Goal: Task Accomplishment & Management: Use online tool/utility

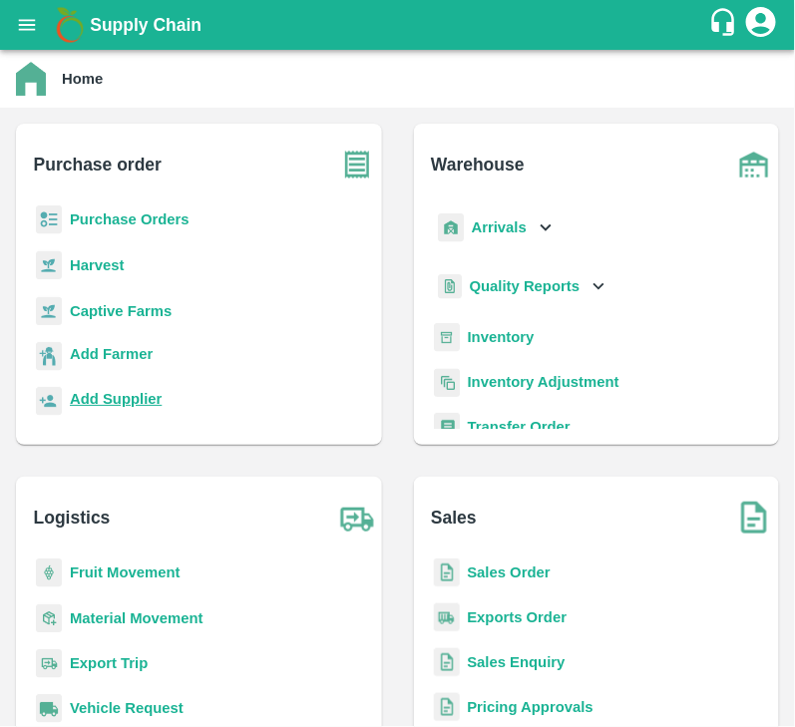
click at [122, 398] on b "Add Supplier" at bounding box center [116, 399] width 92 height 16
click at [130, 224] on b "Purchase Orders" at bounding box center [130, 219] width 120 height 16
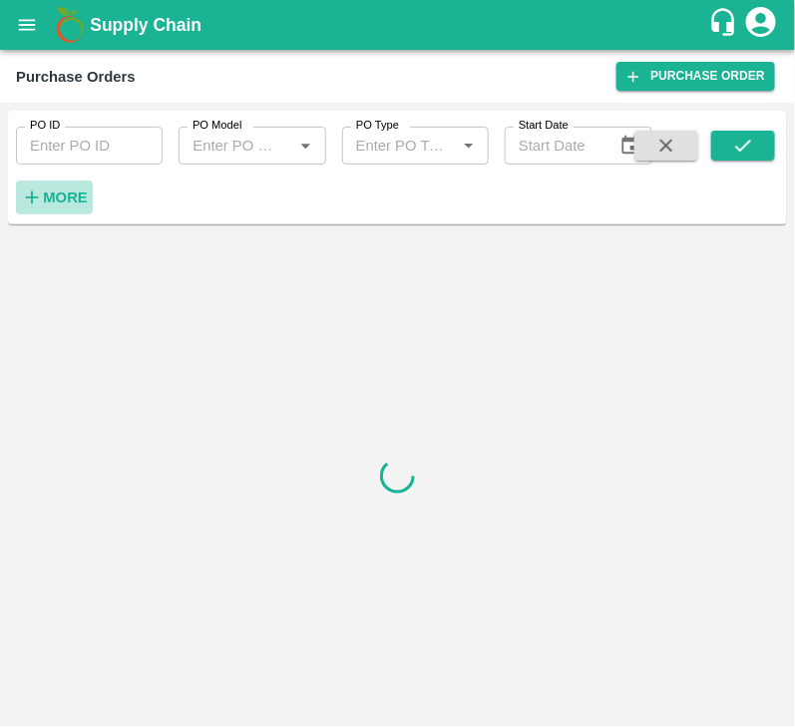
click at [76, 194] on strong "More" at bounding box center [65, 197] width 45 height 16
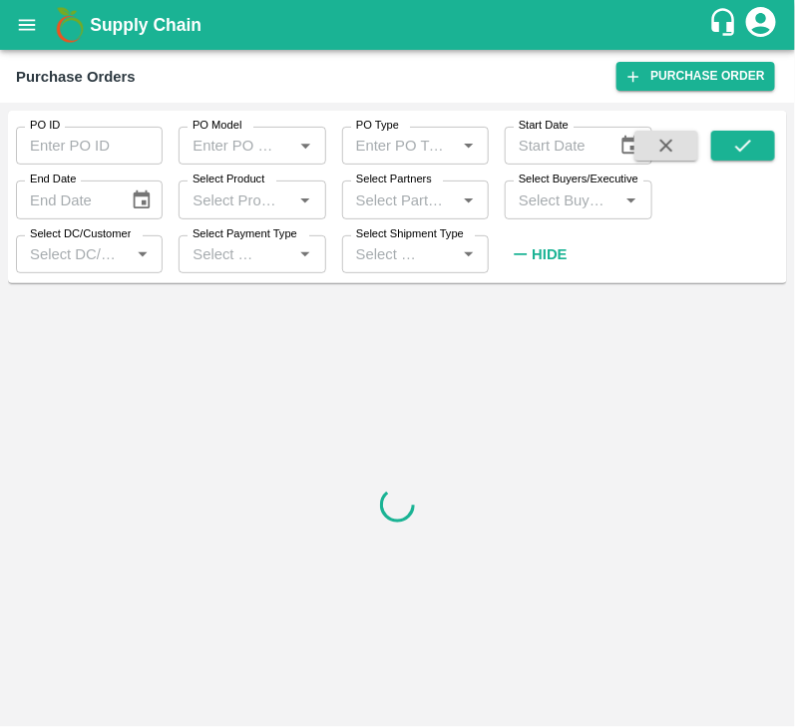
click at [544, 193] on input "Select Buyers/Executive" at bounding box center [562, 200] width 102 height 26
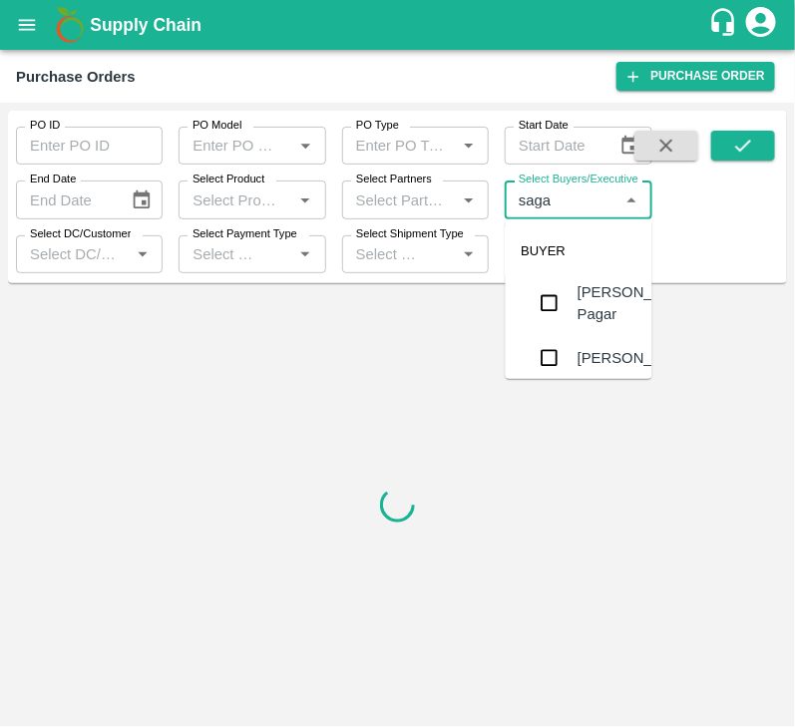
type input "sagar"
click at [552, 292] on input "checkbox" at bounding box center [550, 301] width 40 height 40
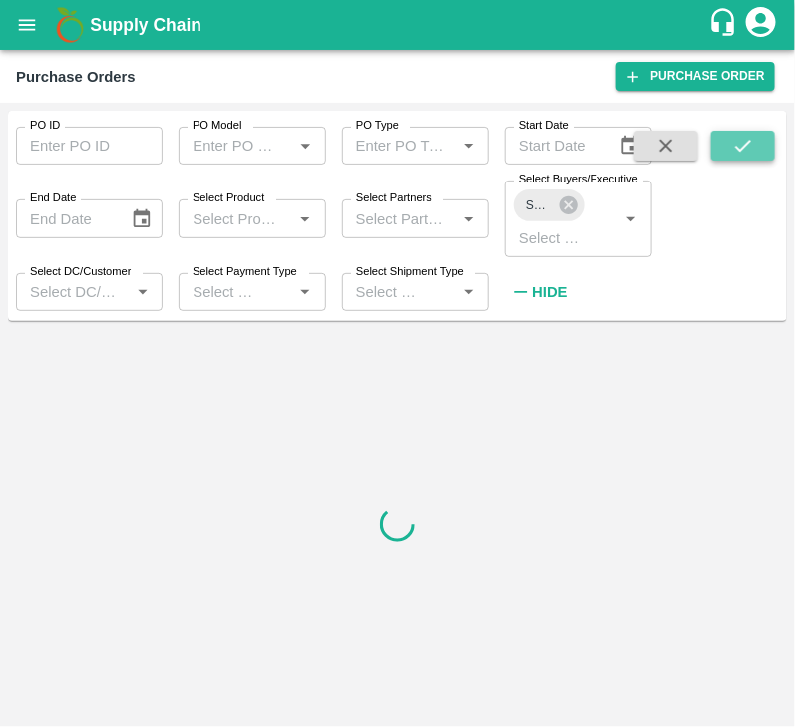
click at [748, 150] on icon "submit" at bounding box center [743, 146] width 22 height 22
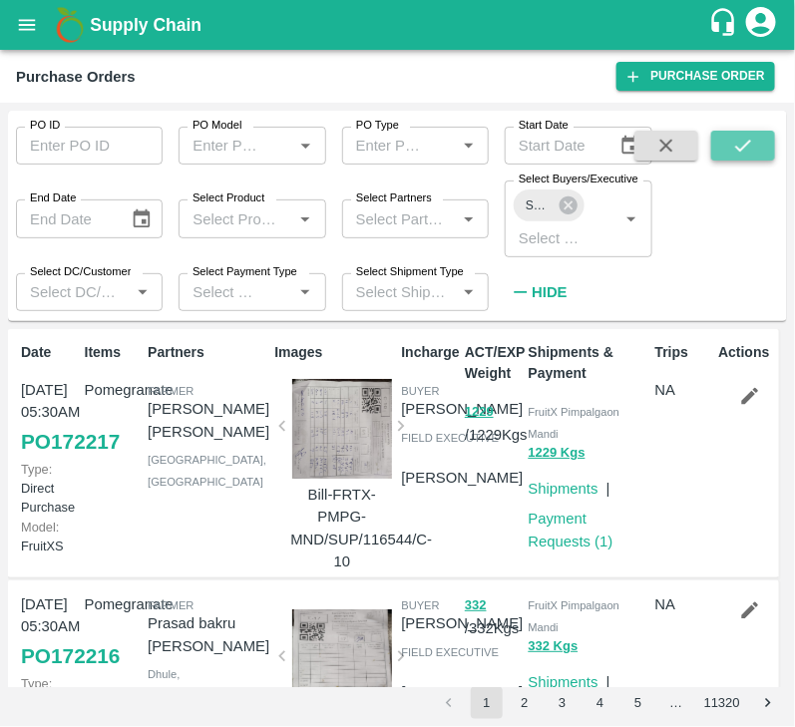
click at [749, 151] on icon "submit" at bounding box center [743, 146] width 22 height 22
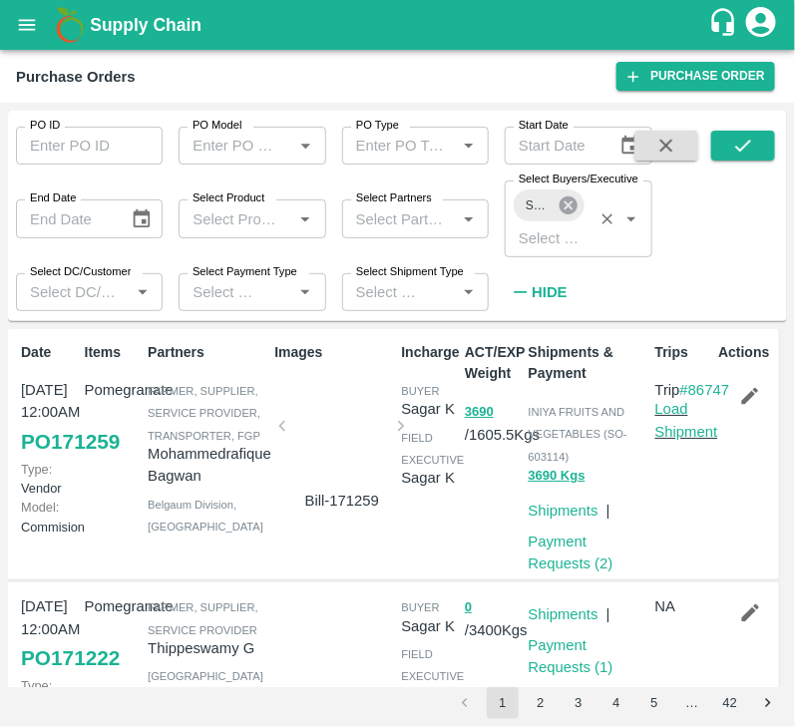
click at [577, 207] on icon at bounding box center [569, 205] width 22 height 22
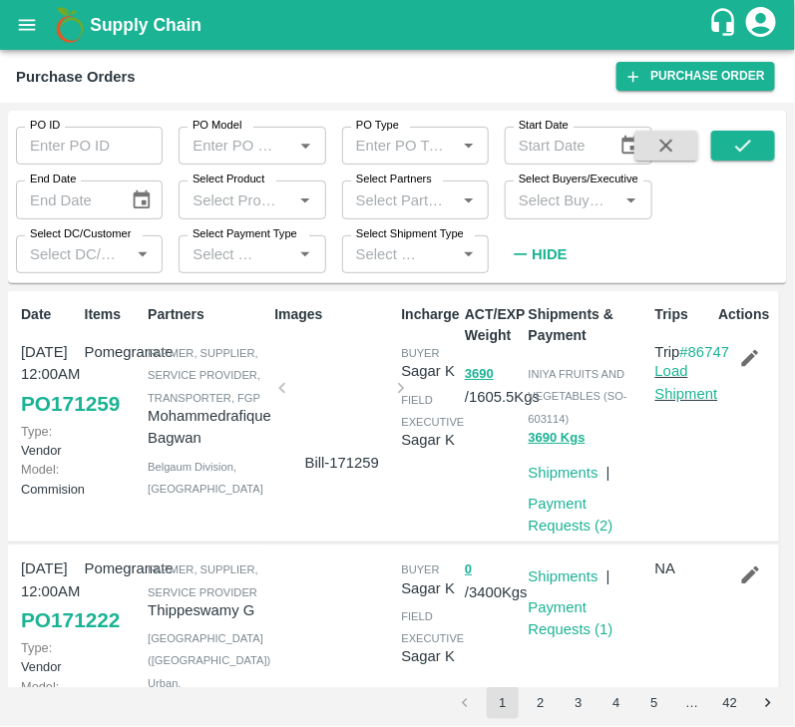
click at [544, 211] on input "Select Buyers/Executive" at bounding box center [562, 200] width 102 height 26
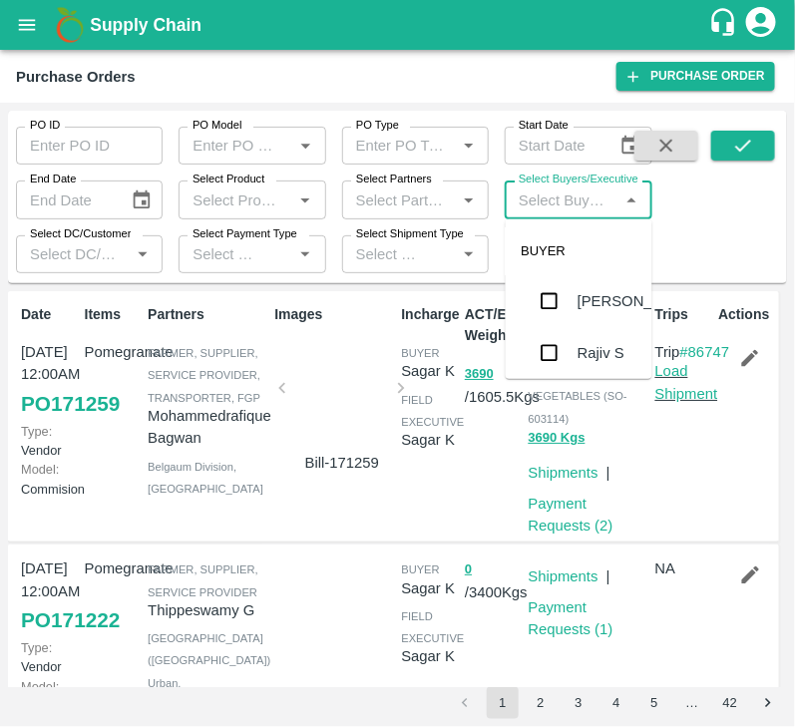
click at [550, 202] on input "Select Buyers/Executive" at bounding box center [562, 200] width 102 height 26
type input "s"
type input "lavanu"
click at [556, 310] on input "checkbox" at bounding box center [550, 325] width 40 height 40
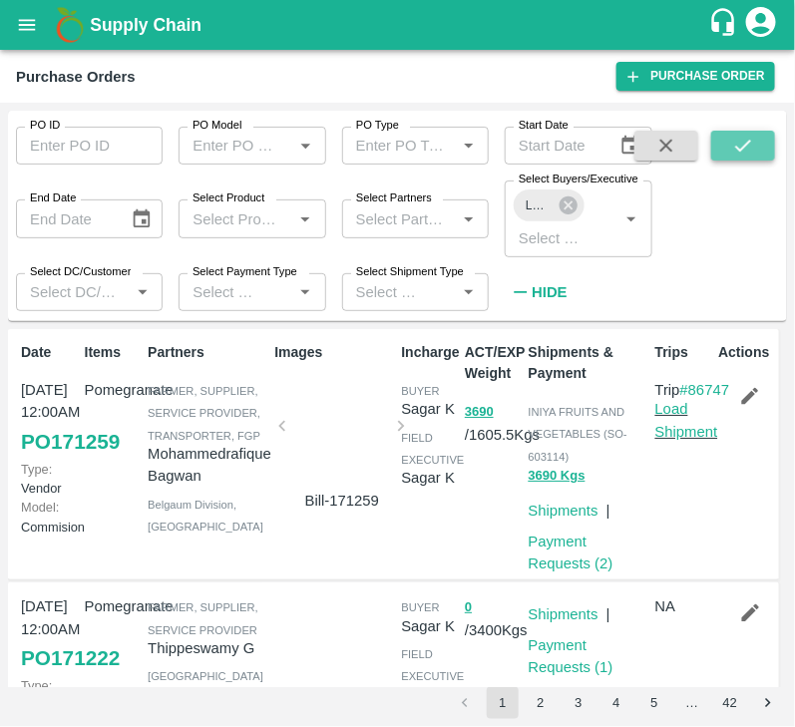
click at [744, 145] on icon "submit" at bounding box center [743, 146] width 22 height 22
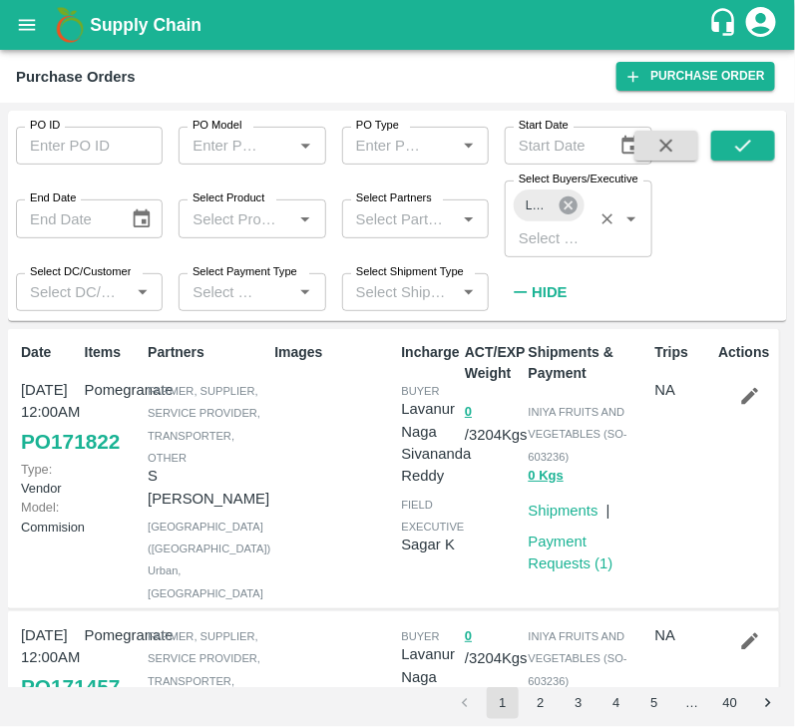
click at [567, 199] on icon at bounding box center [568, 205] width 18 height 18
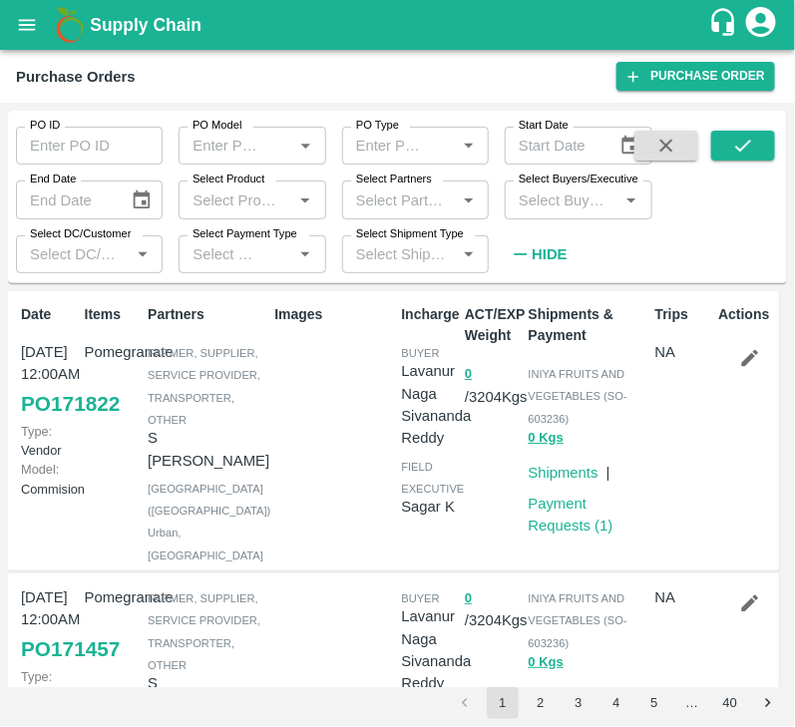
click at [549, 211] on input "Select Buyers/Executive" at bounding box center [562, 200] width 102 height 26
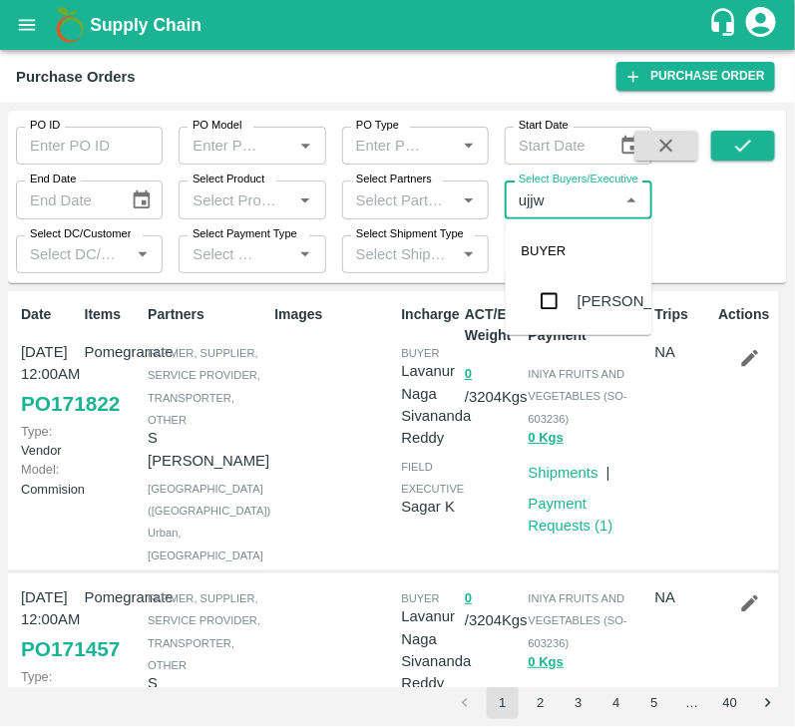
type input "ujjwa"
click at [553, 301] on input "checkbox" at bounding box center [550, 301] width 40 height 40
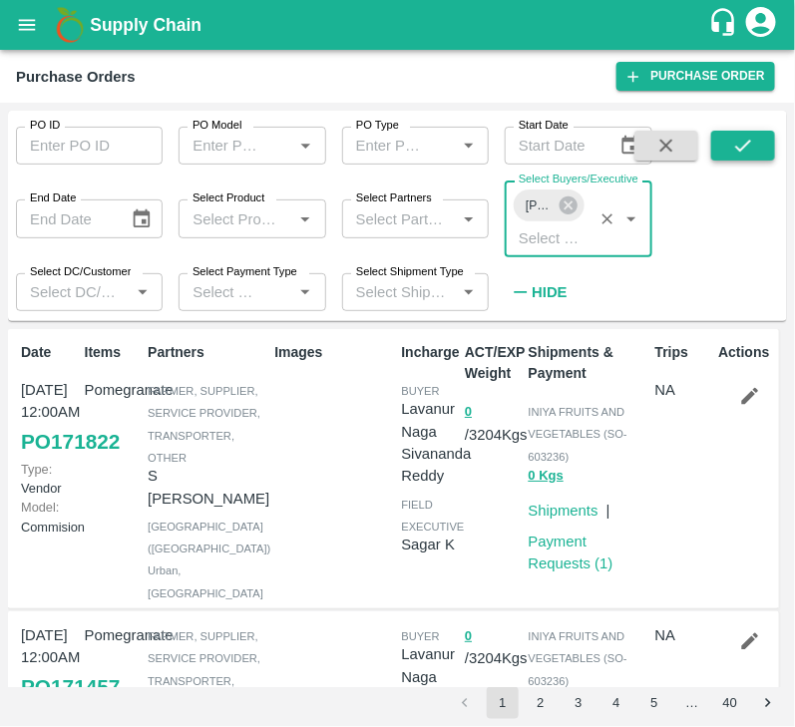
click at [738, 143] on icon "submit" at bounding box center [743, 146] width 22 height 22
